Goal: Information Seeking & Learning: Learn about a topic

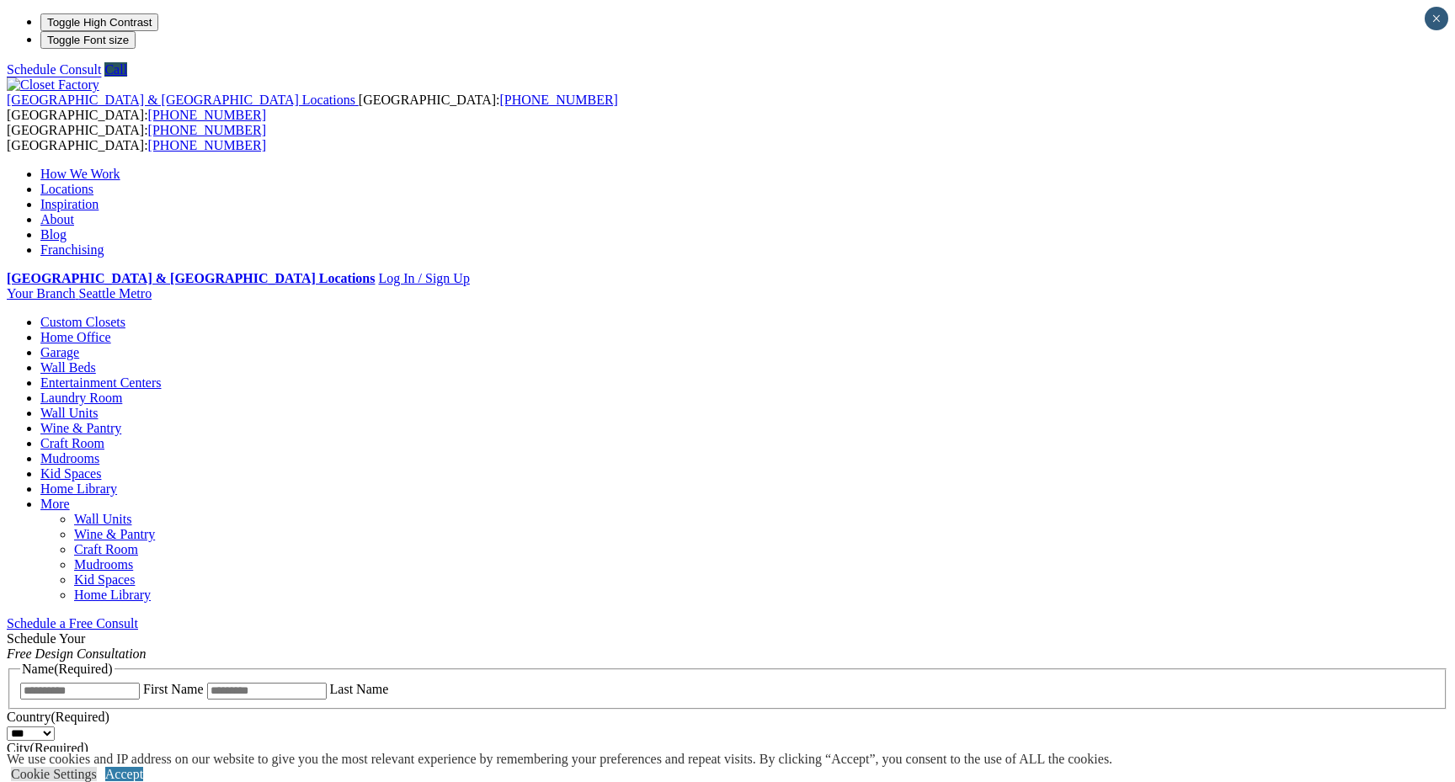
click at [138, 616] on span "Schedule a Free Consult (opens a dropdown menu)" at bounding box center [138, 623] width 0 height 14
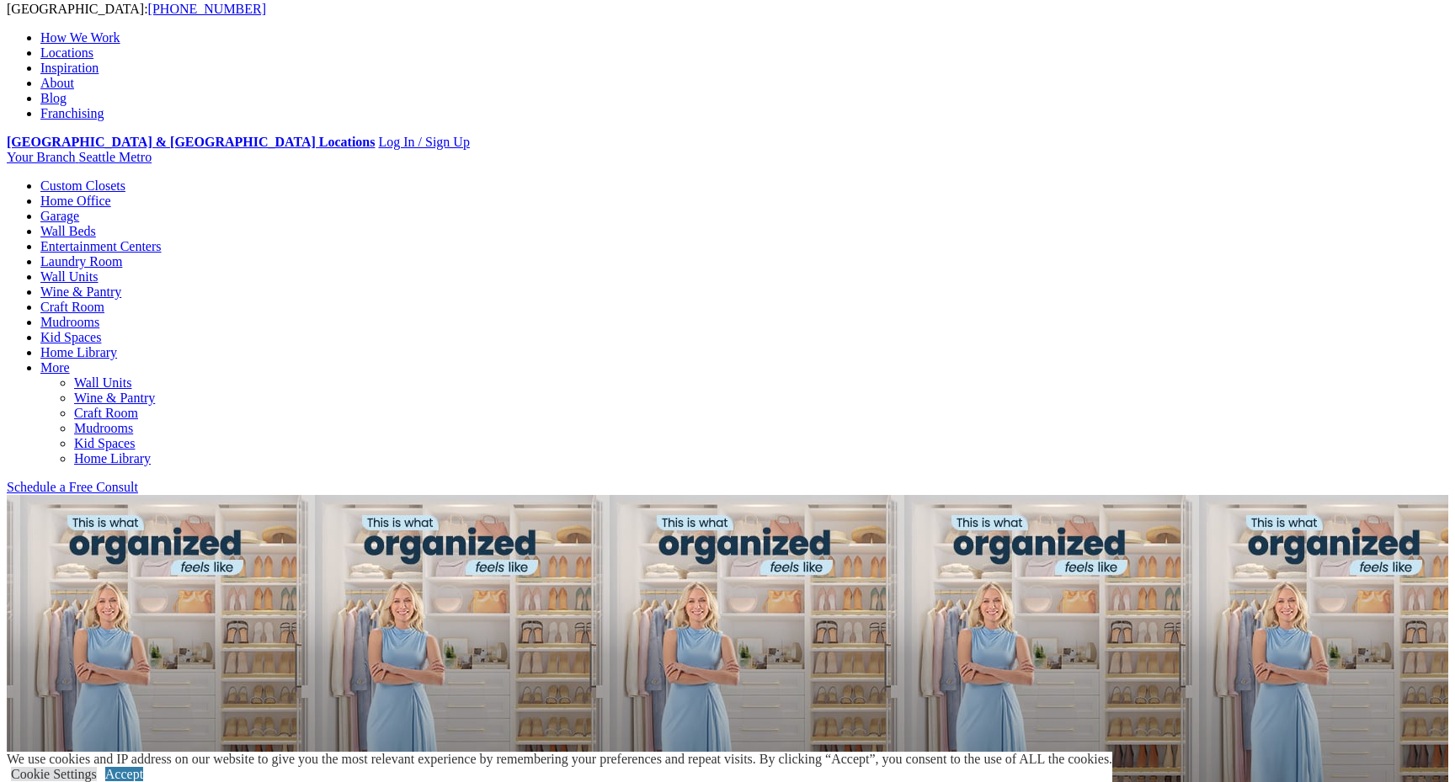
scroll to position [75, 0]
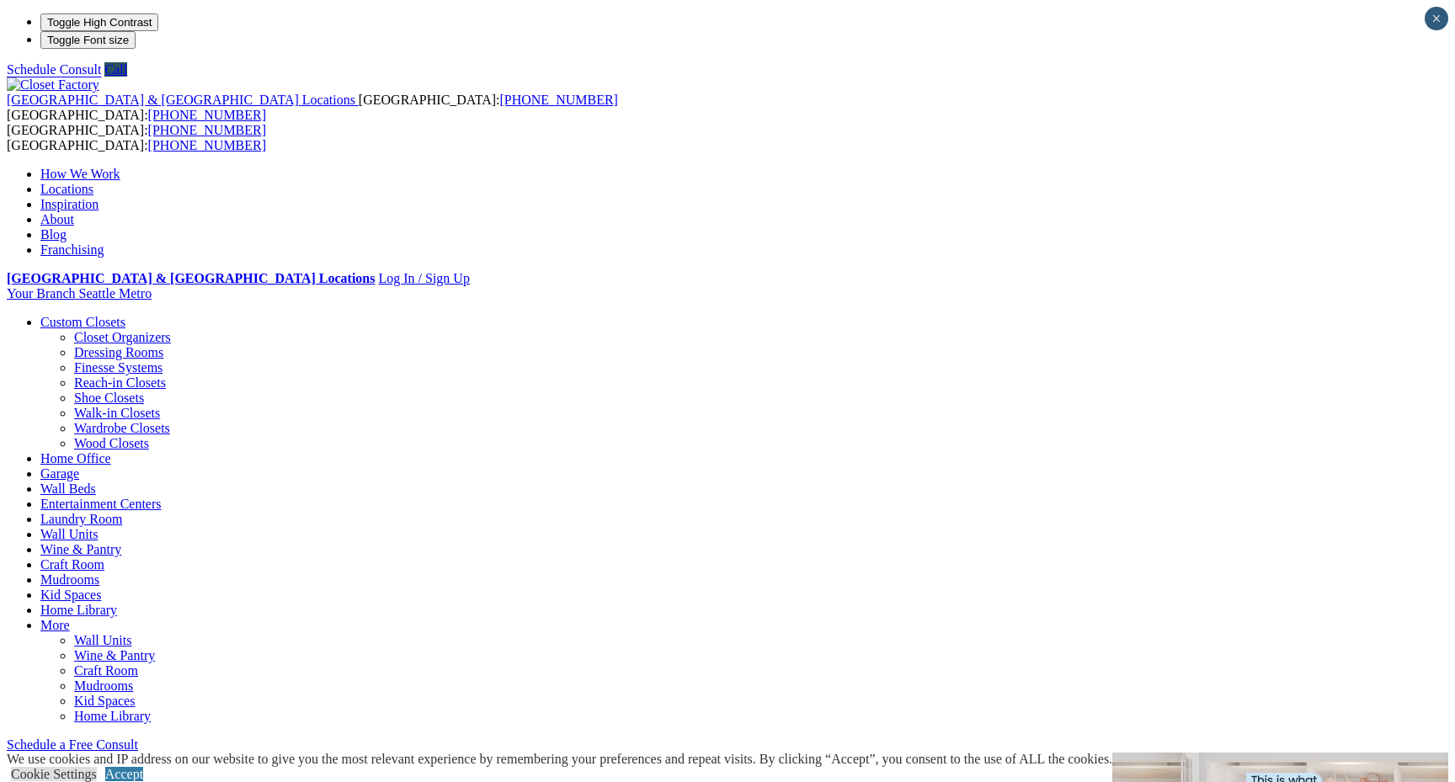
click at [130, 330] on link "Closet Organizers" at bounding box center [122, 337] width 97 height 14
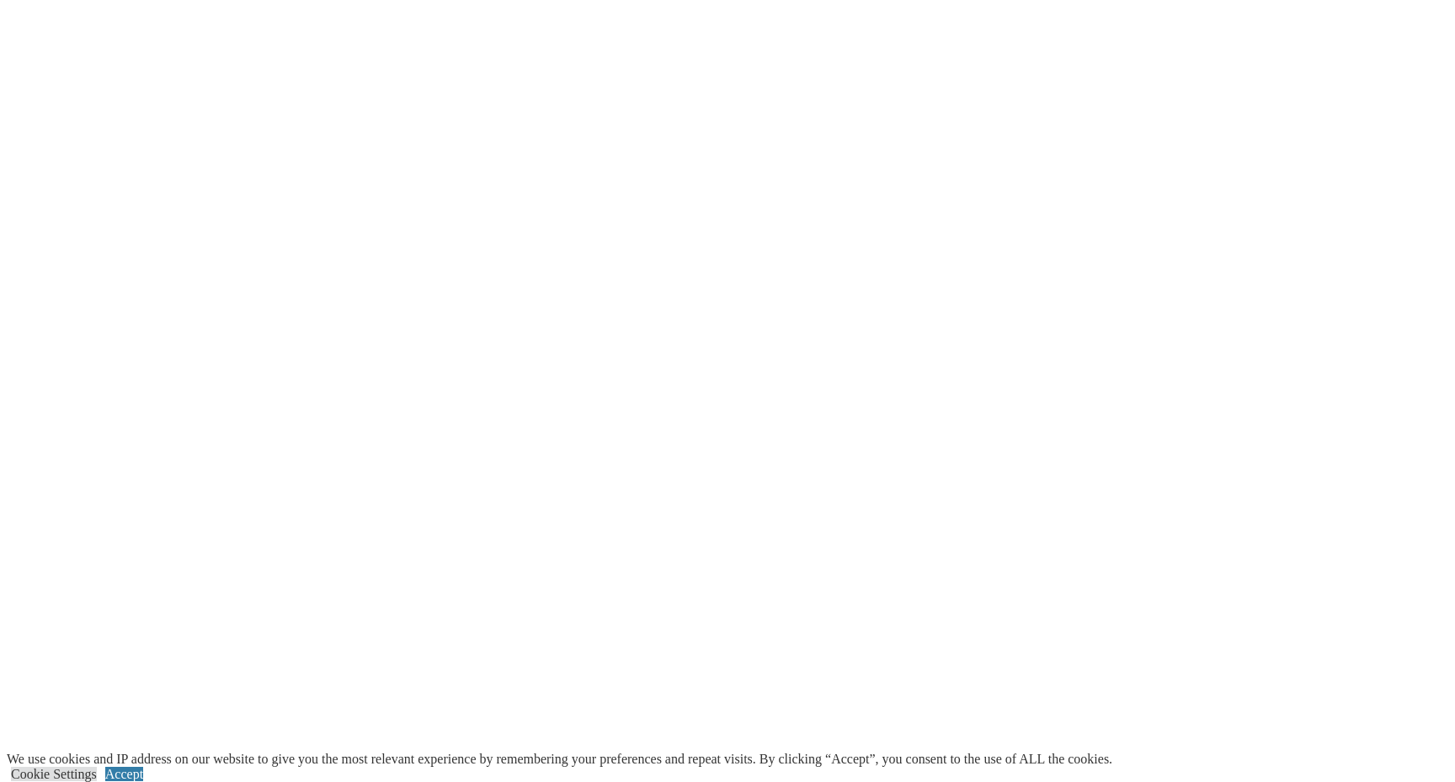
scroll to position [3441, 0]
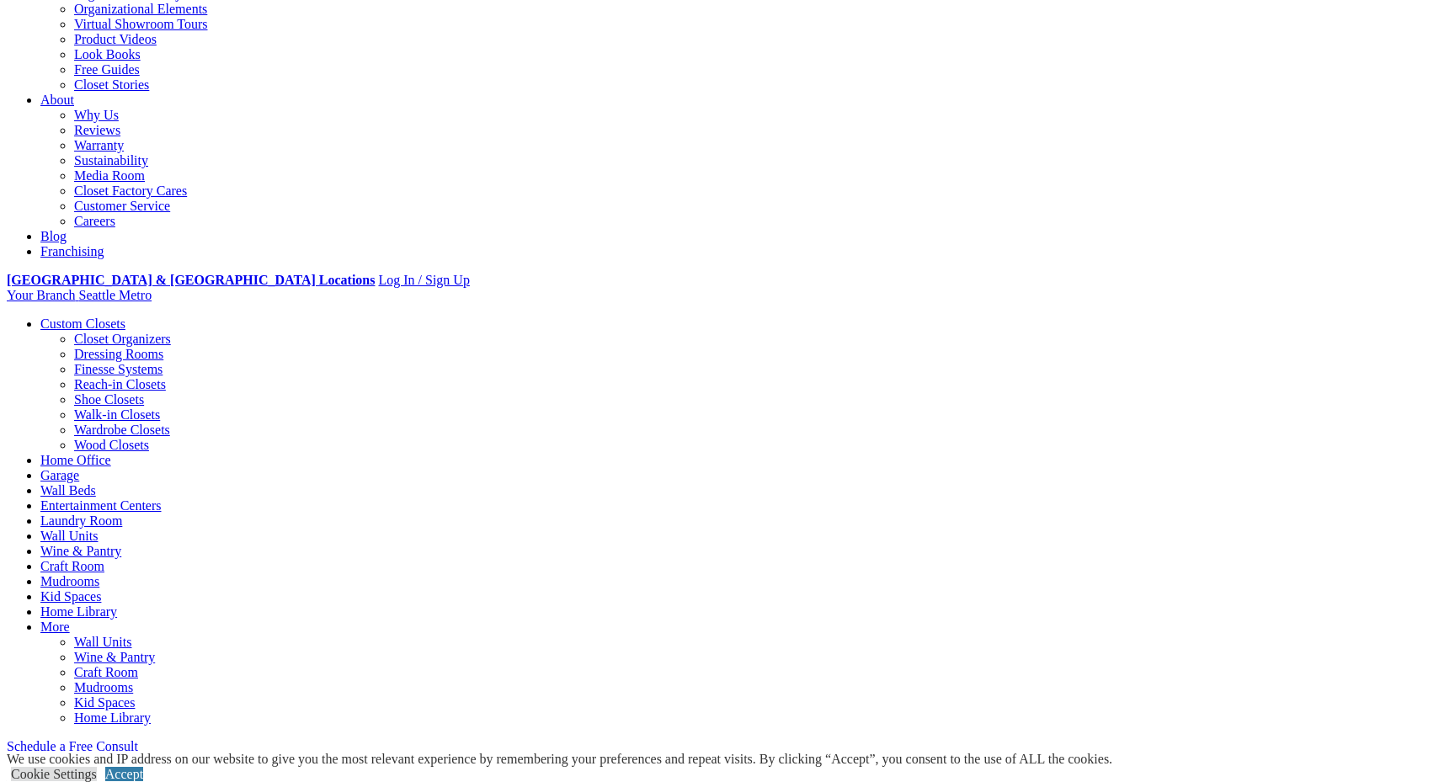
scroll to position [380, 0]
